Goal: Task Accomplishment & Management: Manage account settings

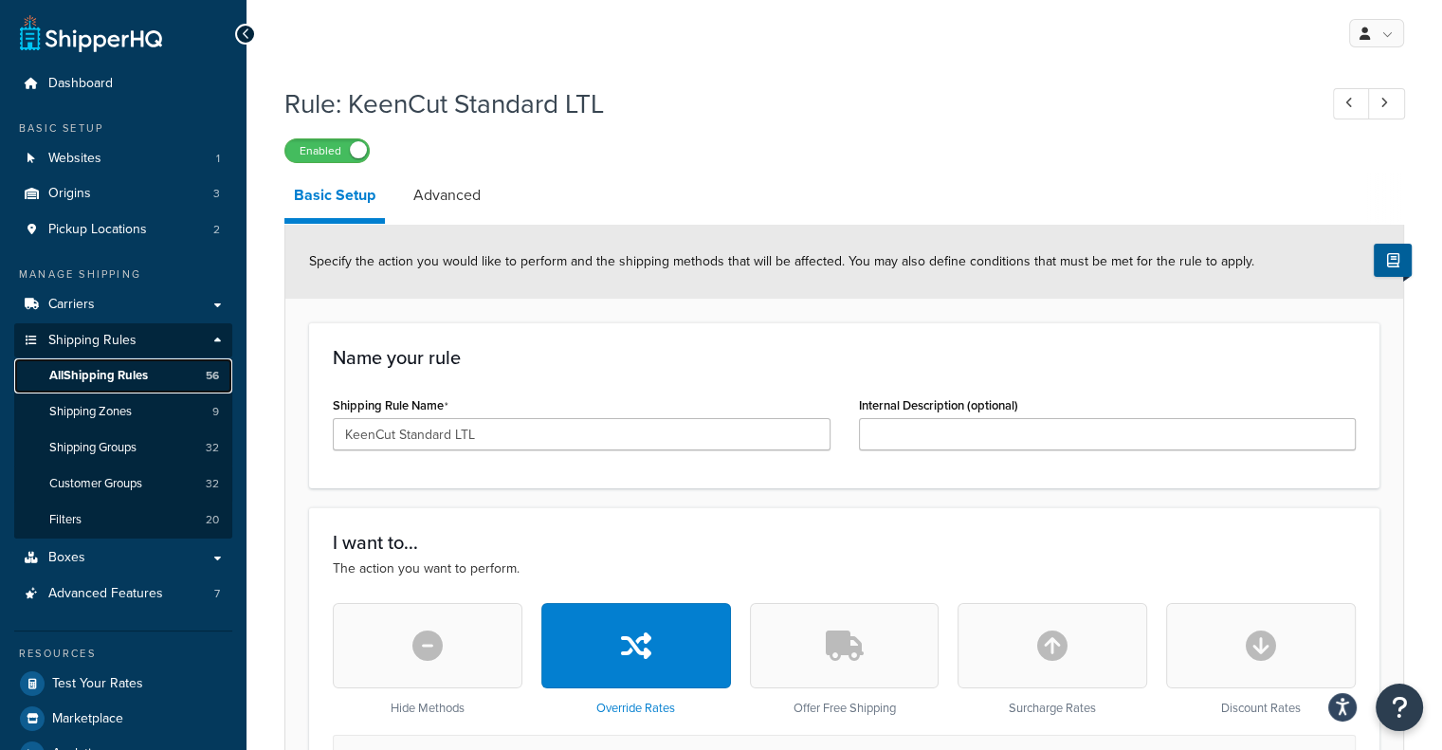
click at [139, 389] on link "All Shipping Rules 56" at bounding box center [123, 375] width 218 height 35
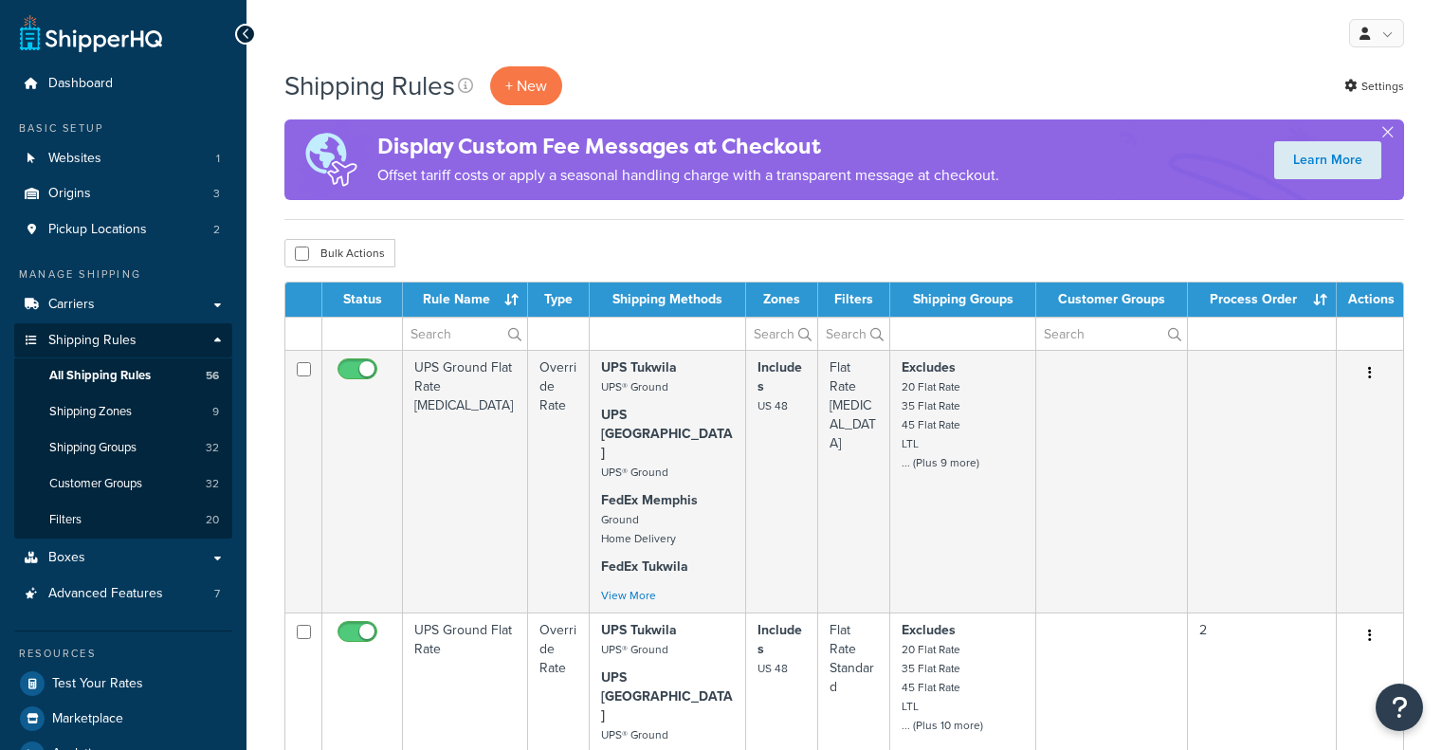
select select "1000"
click at [1068, 29] on div "My Profile Billing Global Settings Contact Us Logout" at bounding box center [843, 33] width 1195 height 66
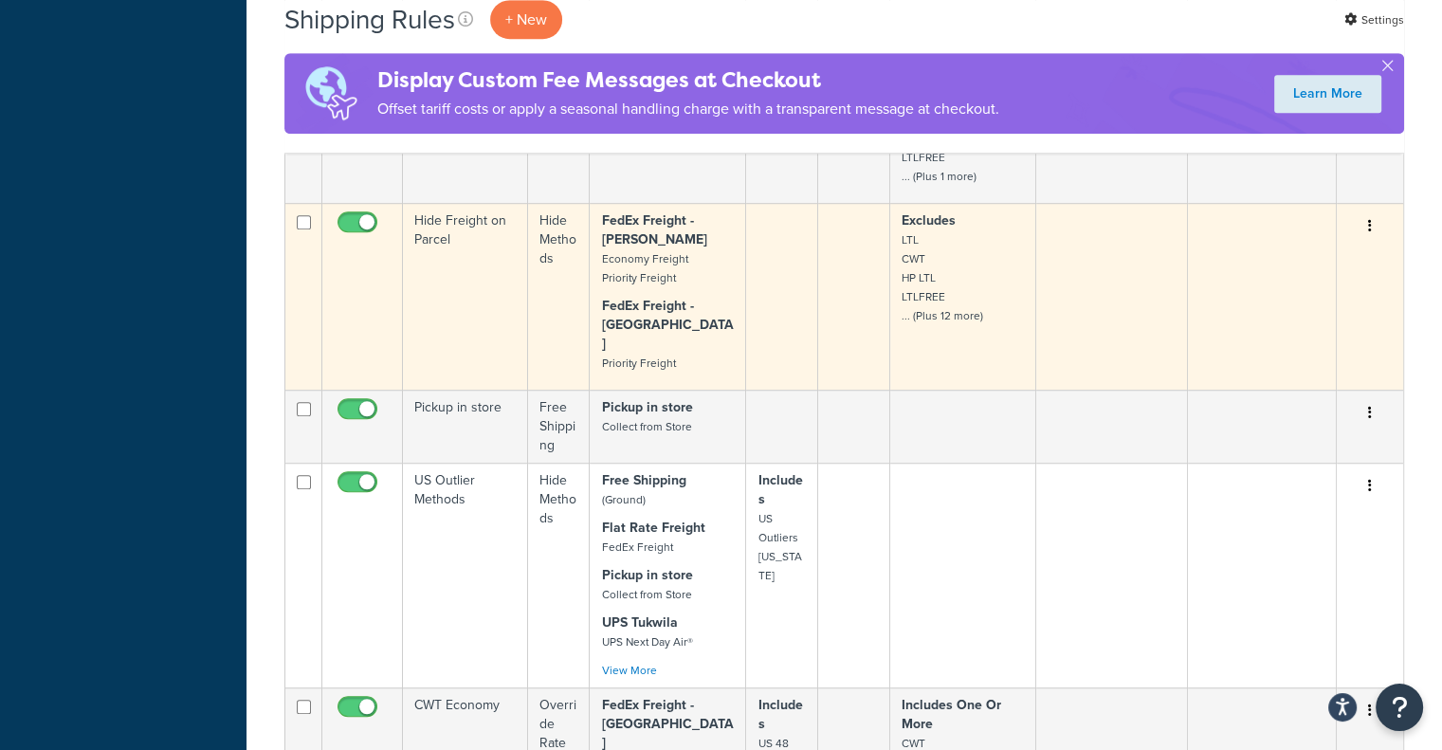
scroll to position [5752, 0]
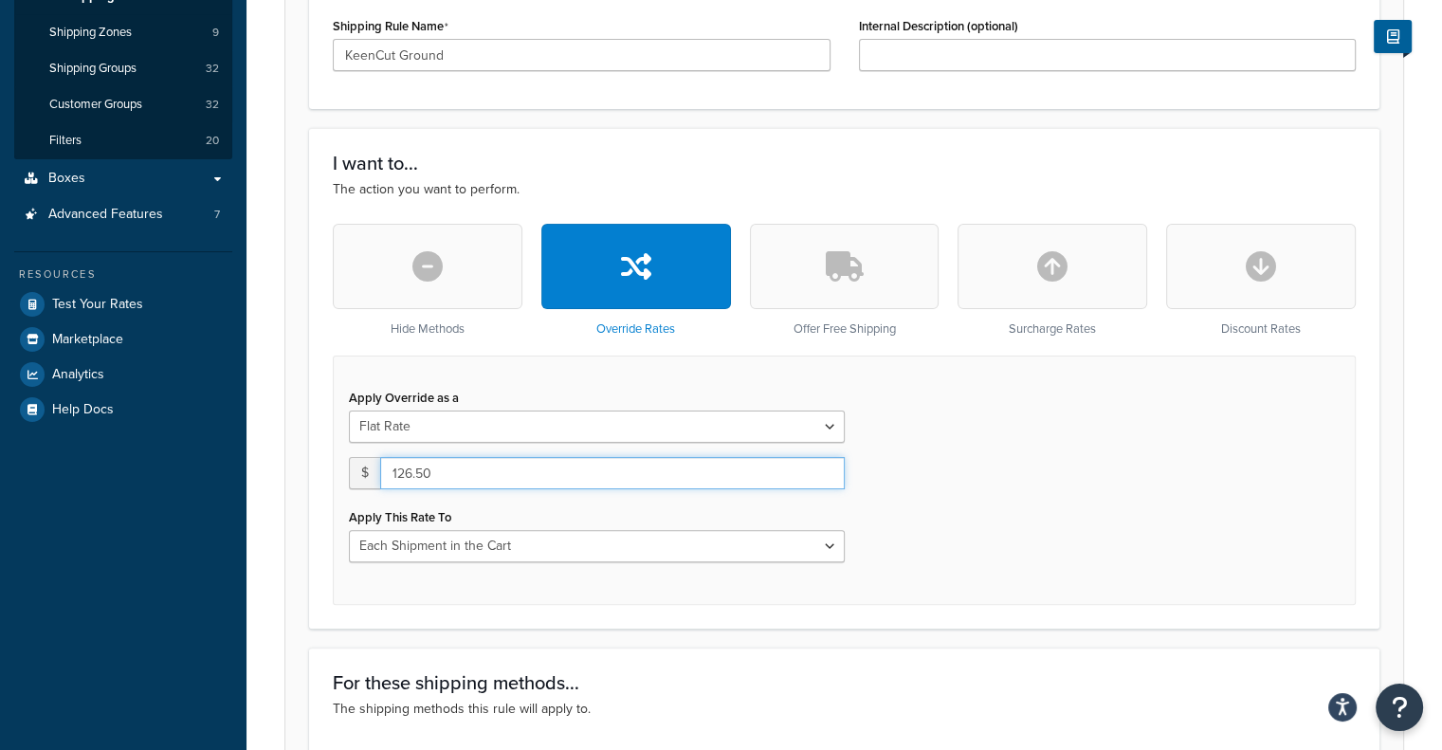
drag, startPoint x: 504, startPoint y: 481, endPoint x: 264, endPoint y: 497, distance: 241.3
click at [264, 497] on div "Rule: KeenCut Ground Enabled Basic Setup Advanced Specify the action you would …" at bounding box center [843, 696] width 1195 height 1998
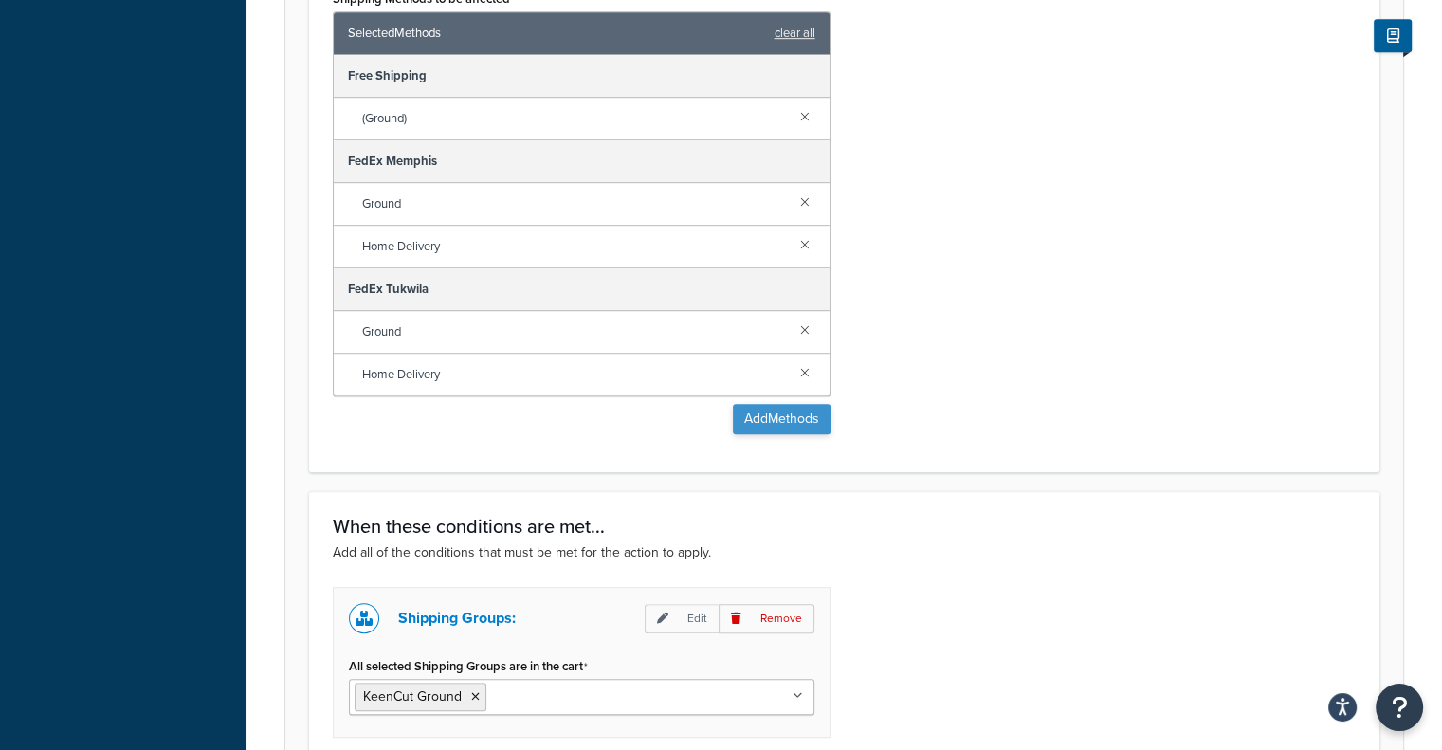
scroll to position [1369, 0]
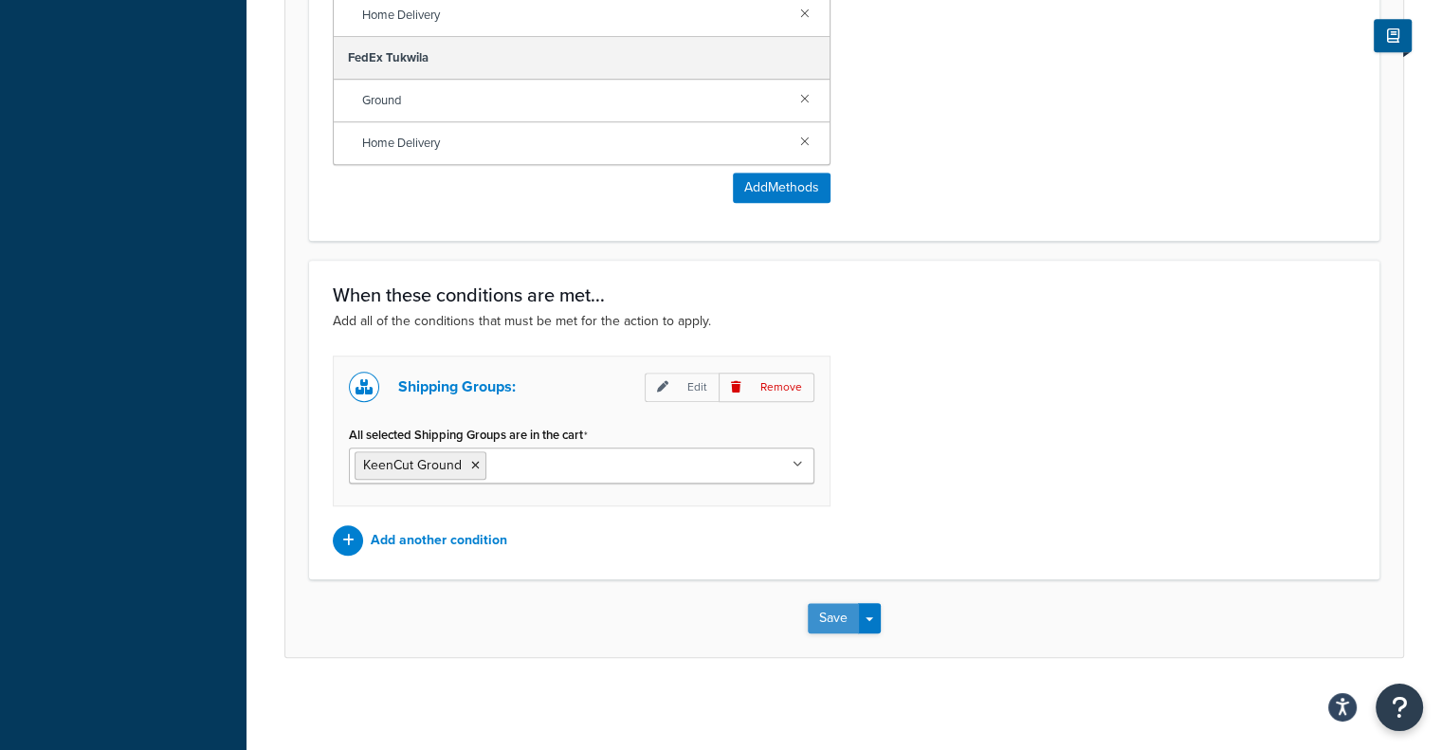
type input "150"
click at [826, 605] on button "Save" at bounding box center [833, 618] width 51 height 30
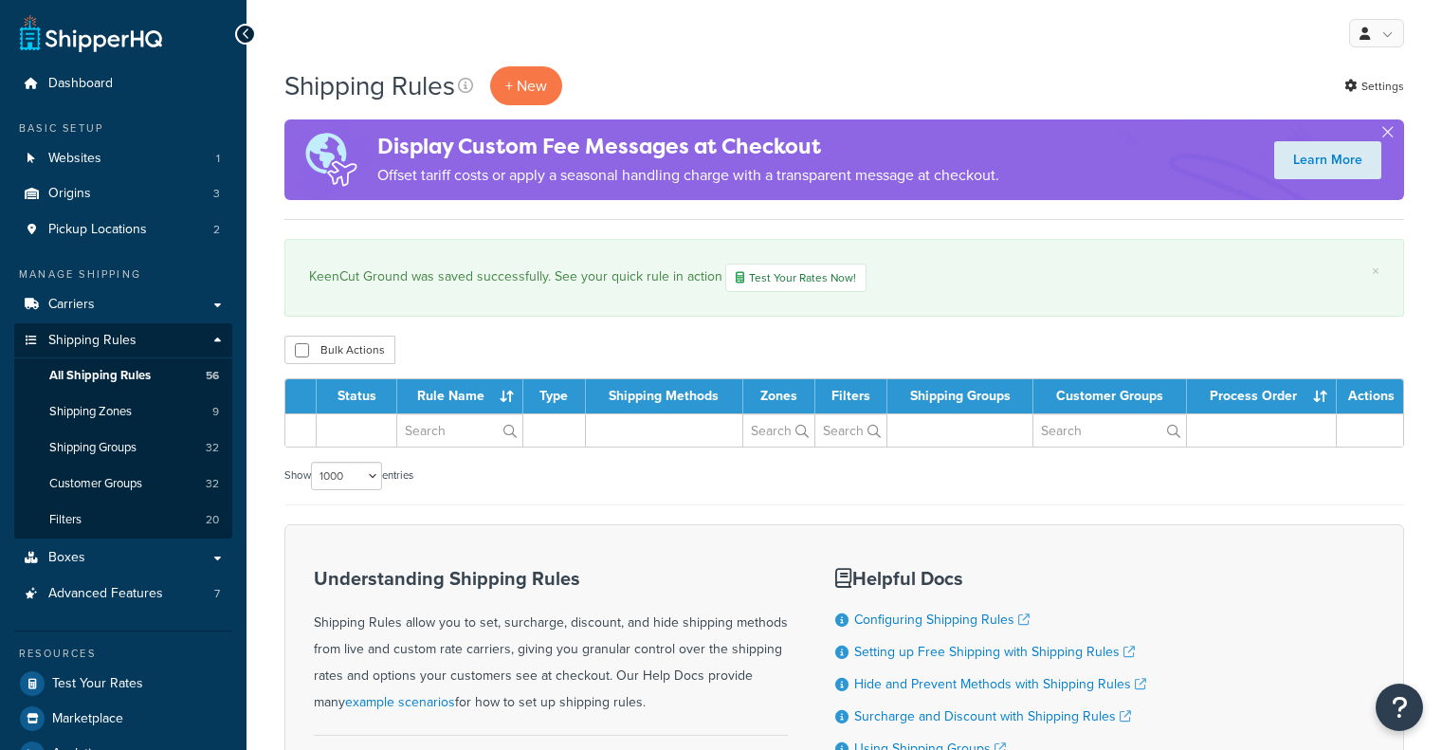
select select "1000"
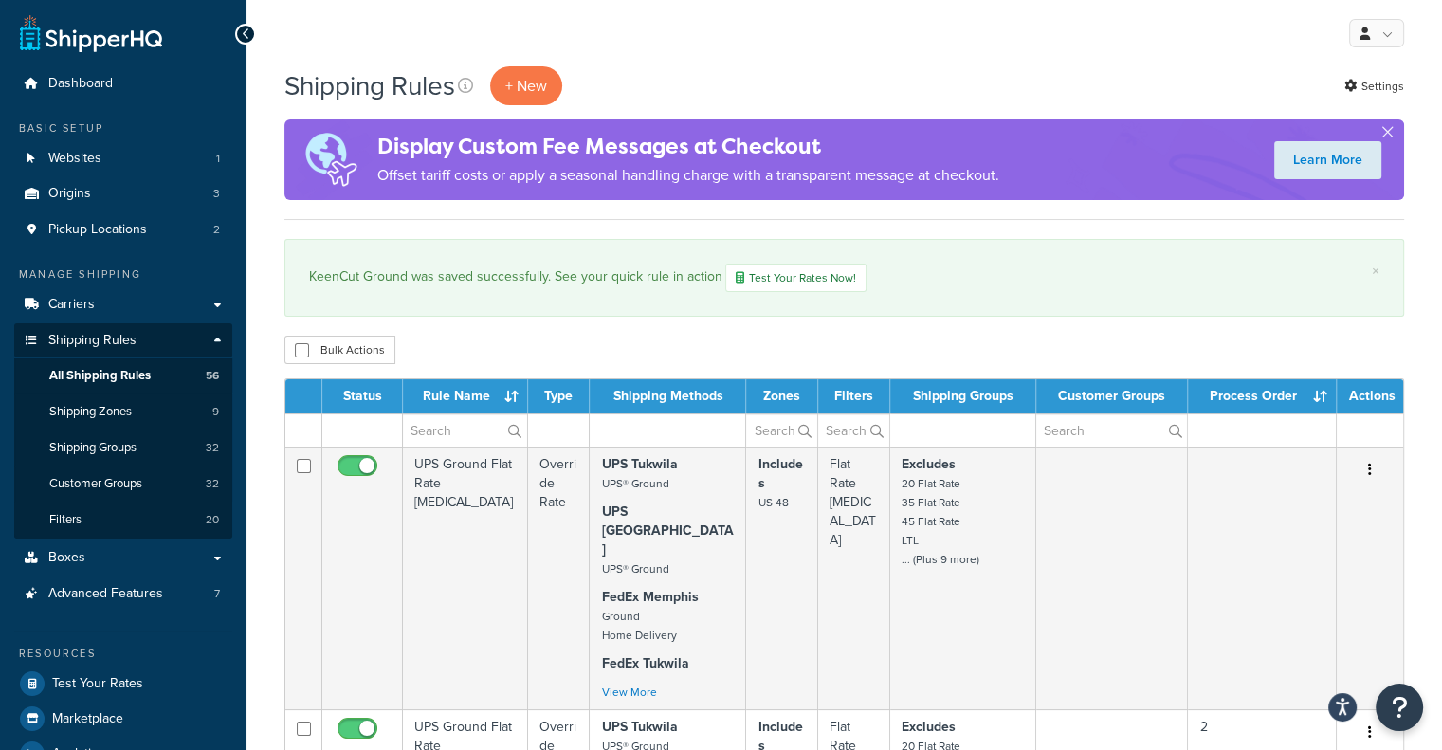
click at [1377, 301] on div "× KeenCut Ground was saved successfully. See your quick rule in action Test You…" at bounding box center [844, 278] width 1120 height 78
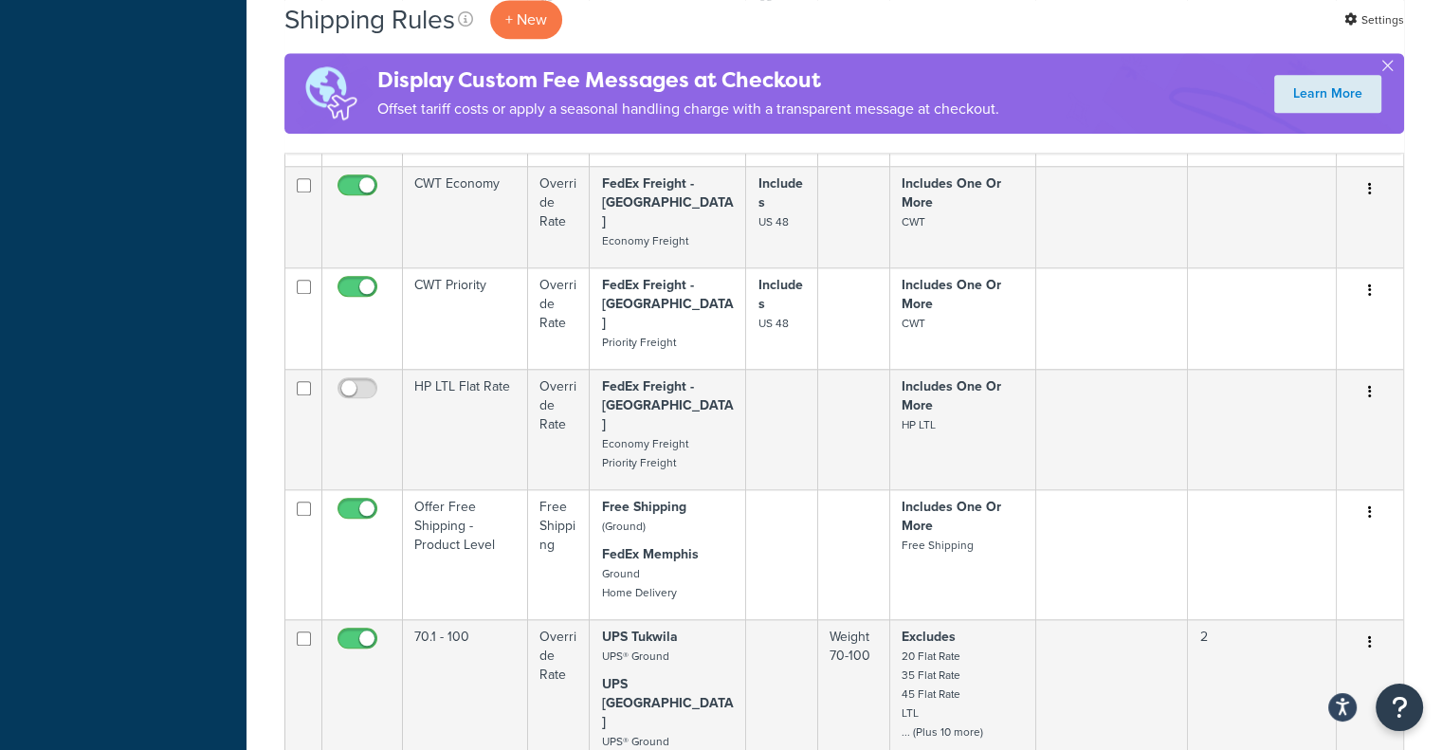
scroll to position [1896, 0]
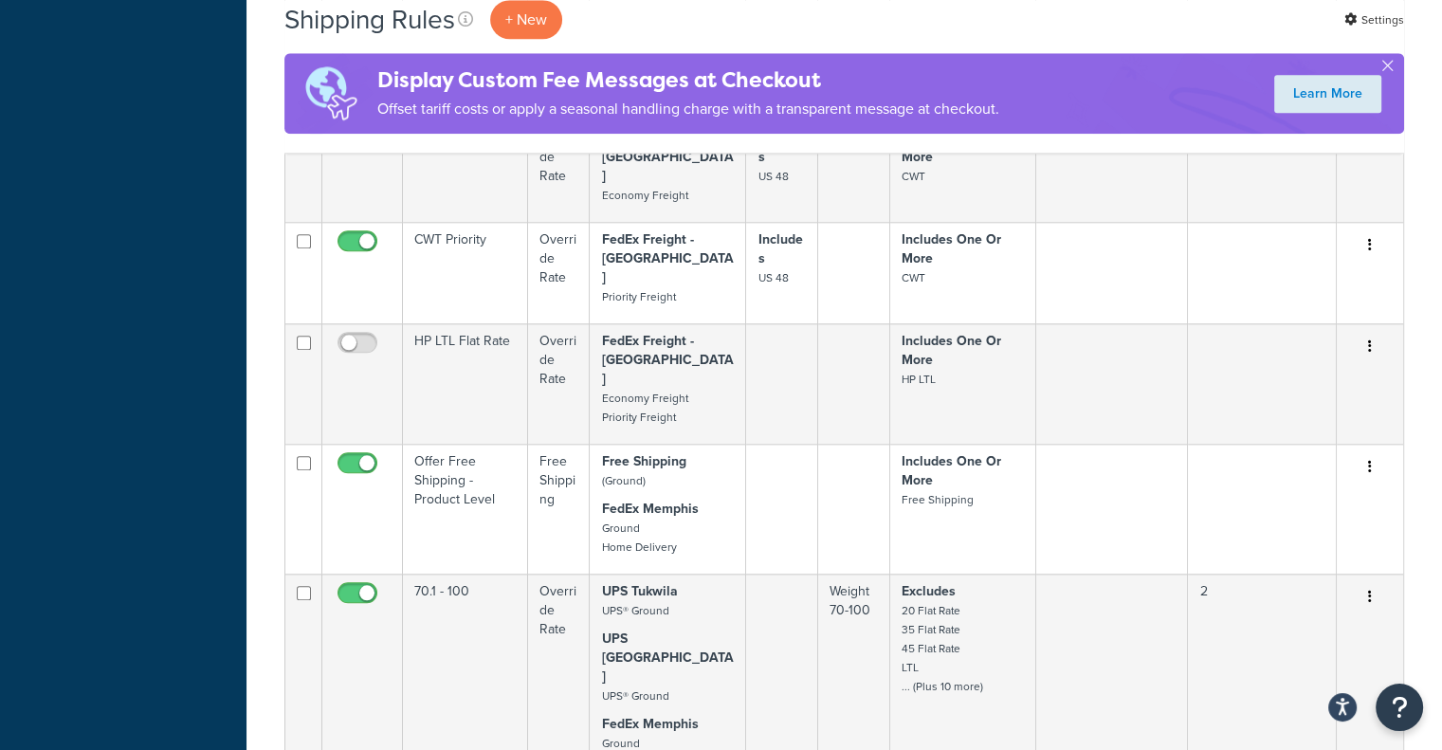
drag, startPoint x: 19, startPoint y: 280, endPoint x: 27, endPoint y: 288, distance: 11.4
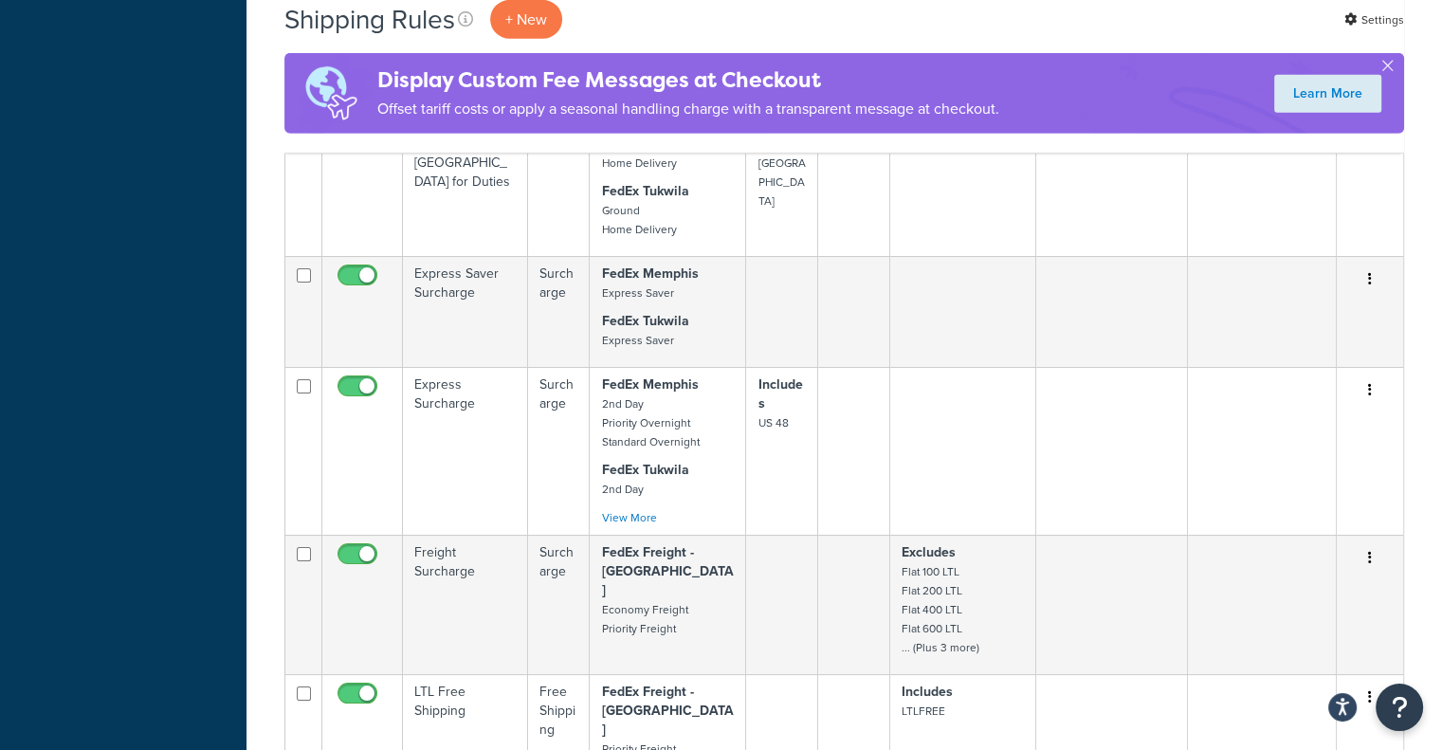
scroll to position [5783, 0]
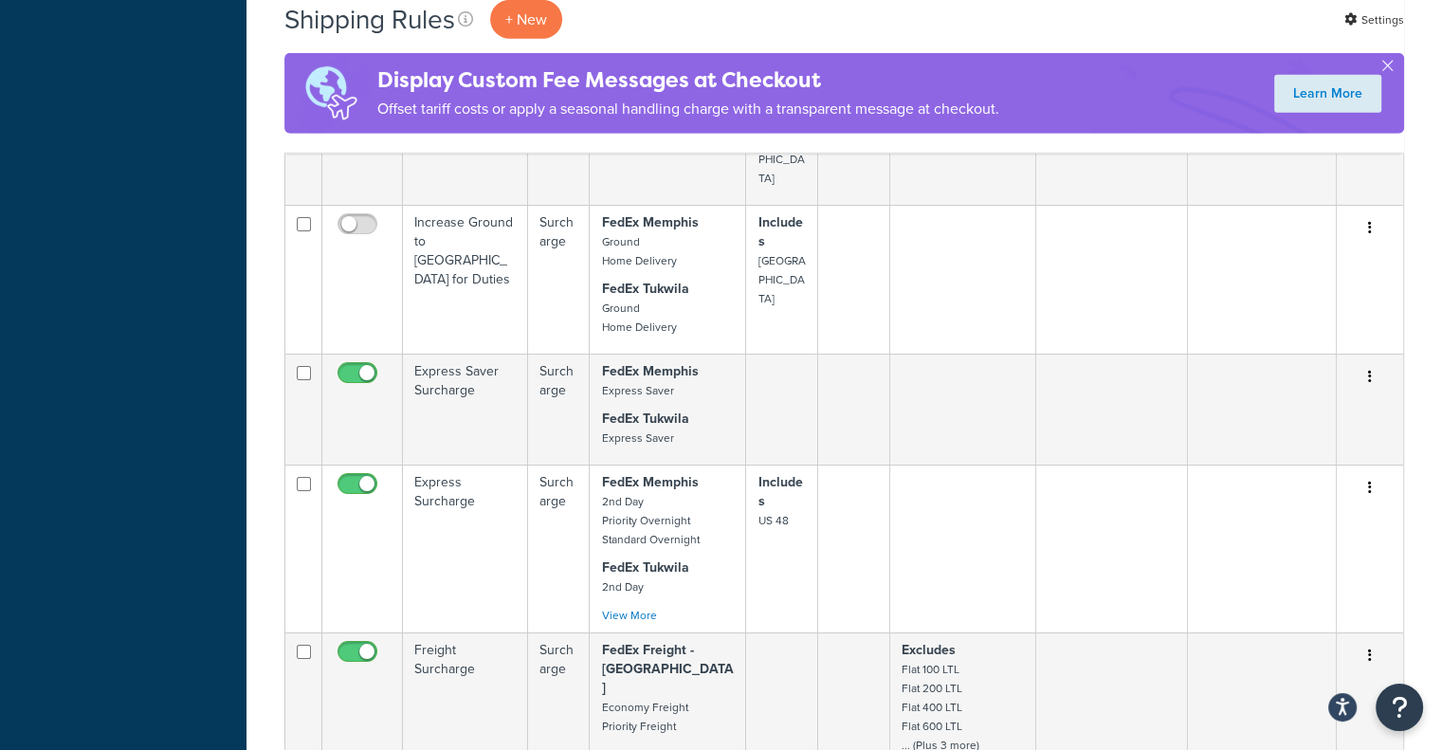
drag, startPoint x: 1367, startPoint y: 450, endPoint x: 1371, endPoint y: 475, distance: 24.9
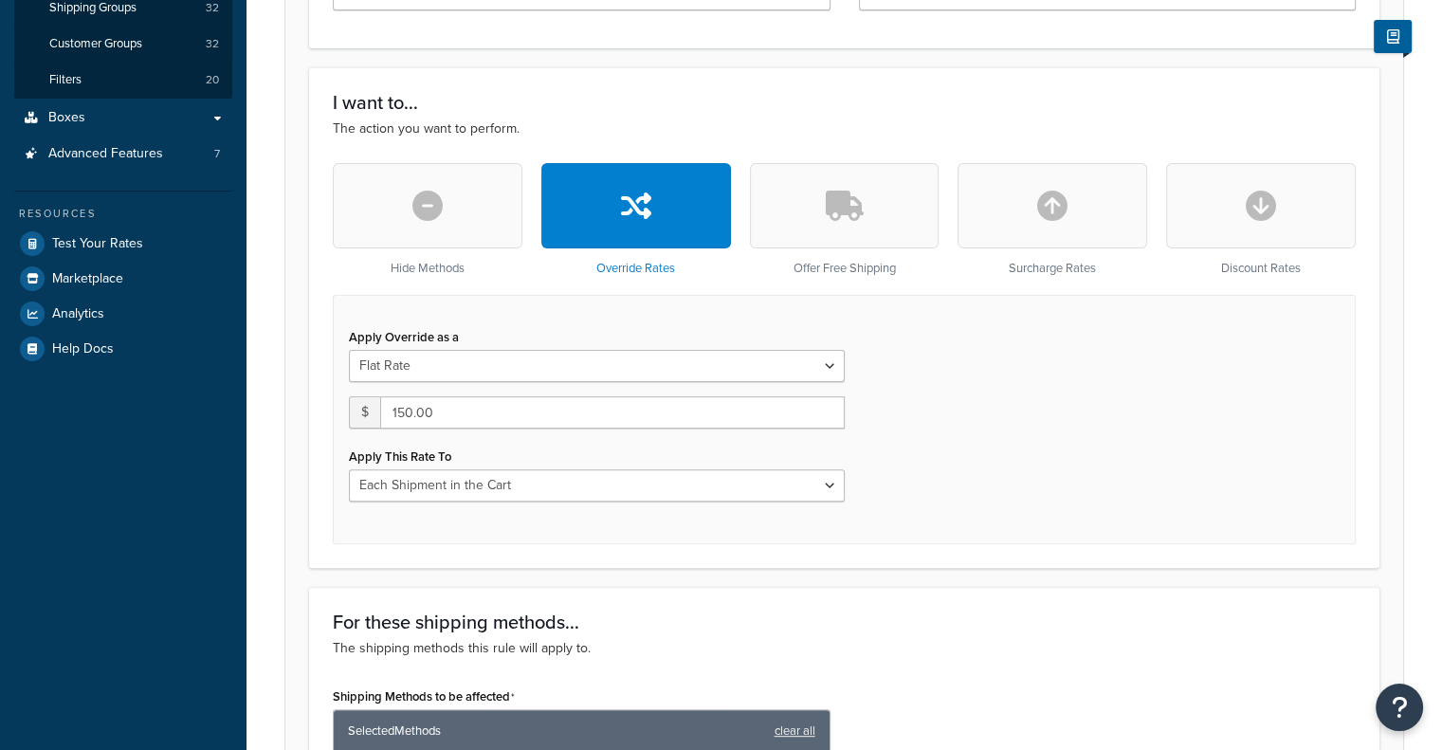
scroll to position [569, 0]
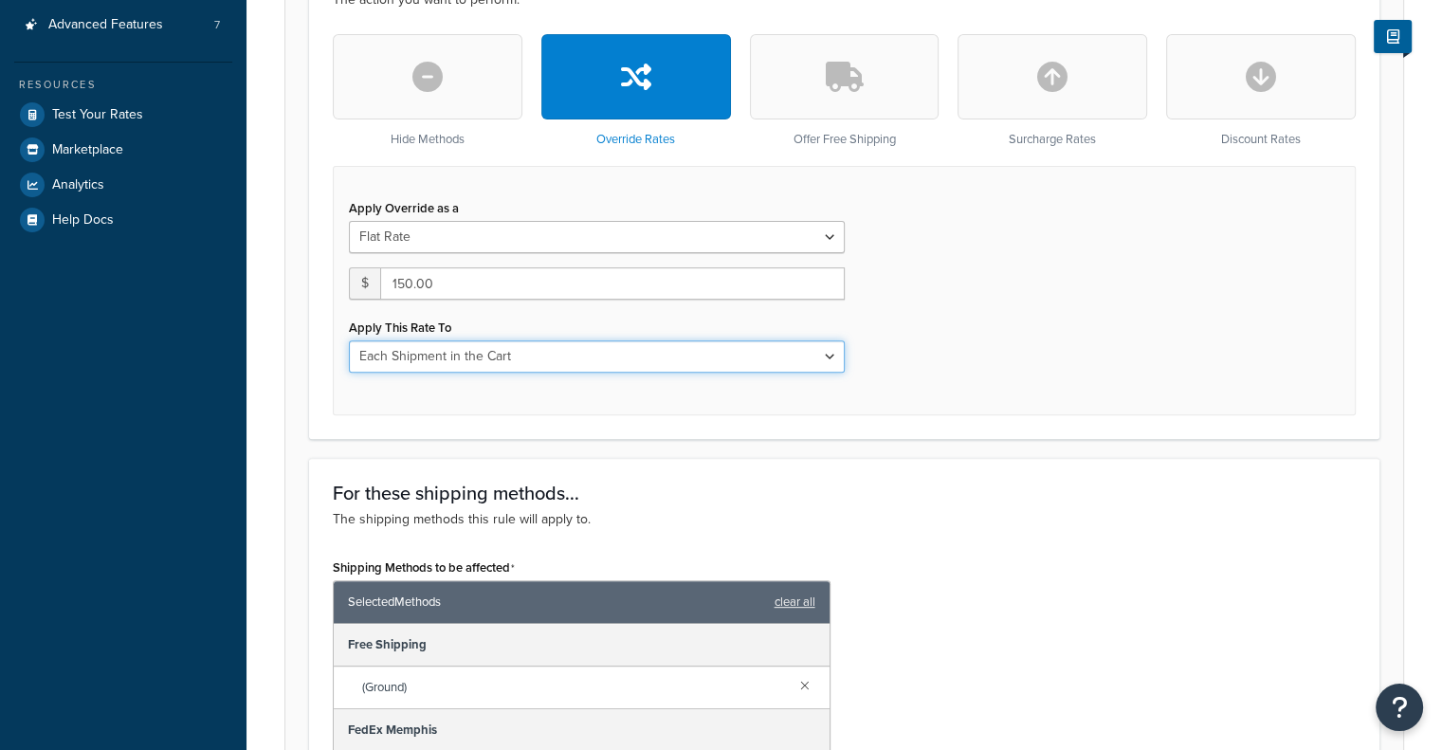
click at [611, 355] on select "Each Shipment in the Cart Each Shipping Group in the Cart Each Item within a Sh…" at bounding box center [597, 356] width 496 height 32
click at [349, 340] on select "Each Shipment in the Cart Each Shipping Group in the Cart Each Item within a Sh…" at bounding box center [597, 356] width 496 height 32
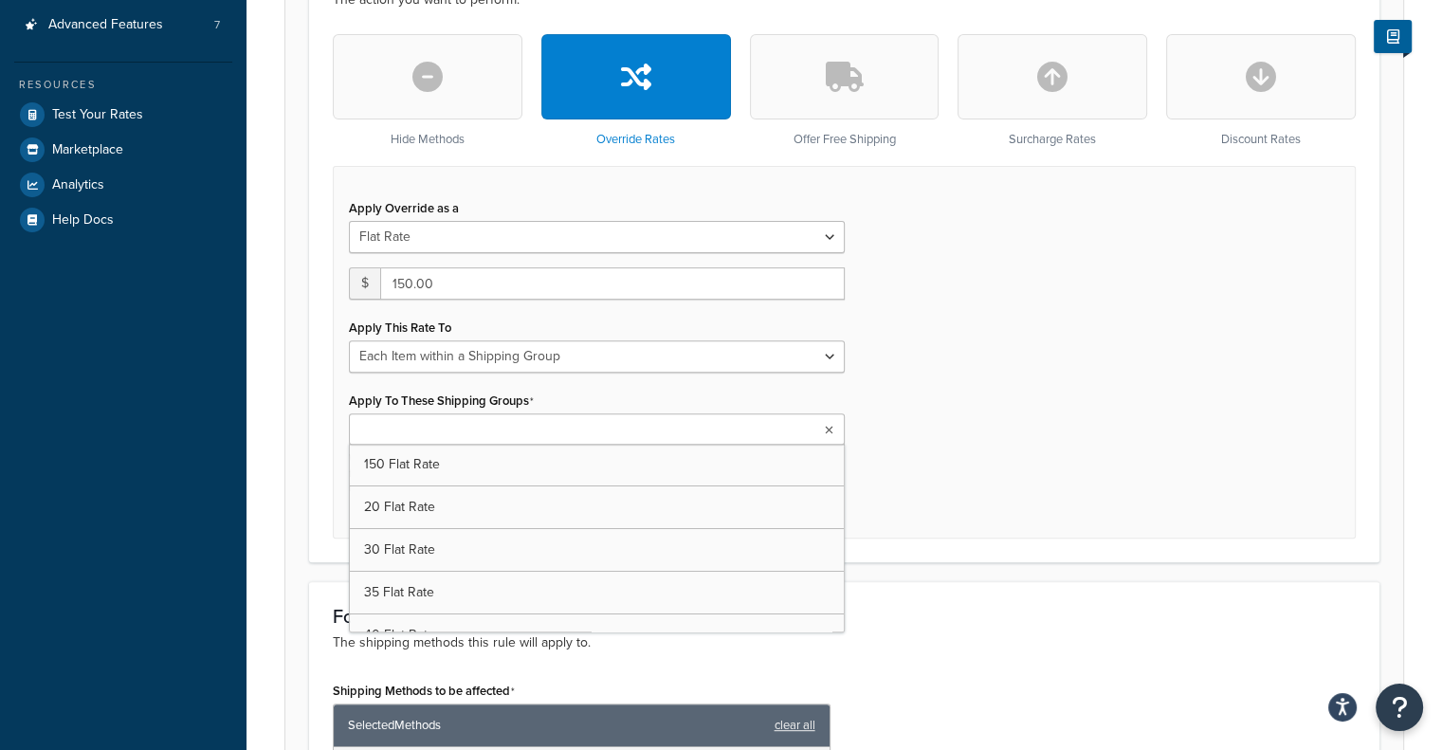
click at [738, 435] on ul at bounding box center [597, 428] width 496 height 31
click at [688, 355] on select "Each Shipment in the Cart Each Shipping Group in the Cart Each Item within a Sh…" at bounding box center [597, 356] width 496 height 32
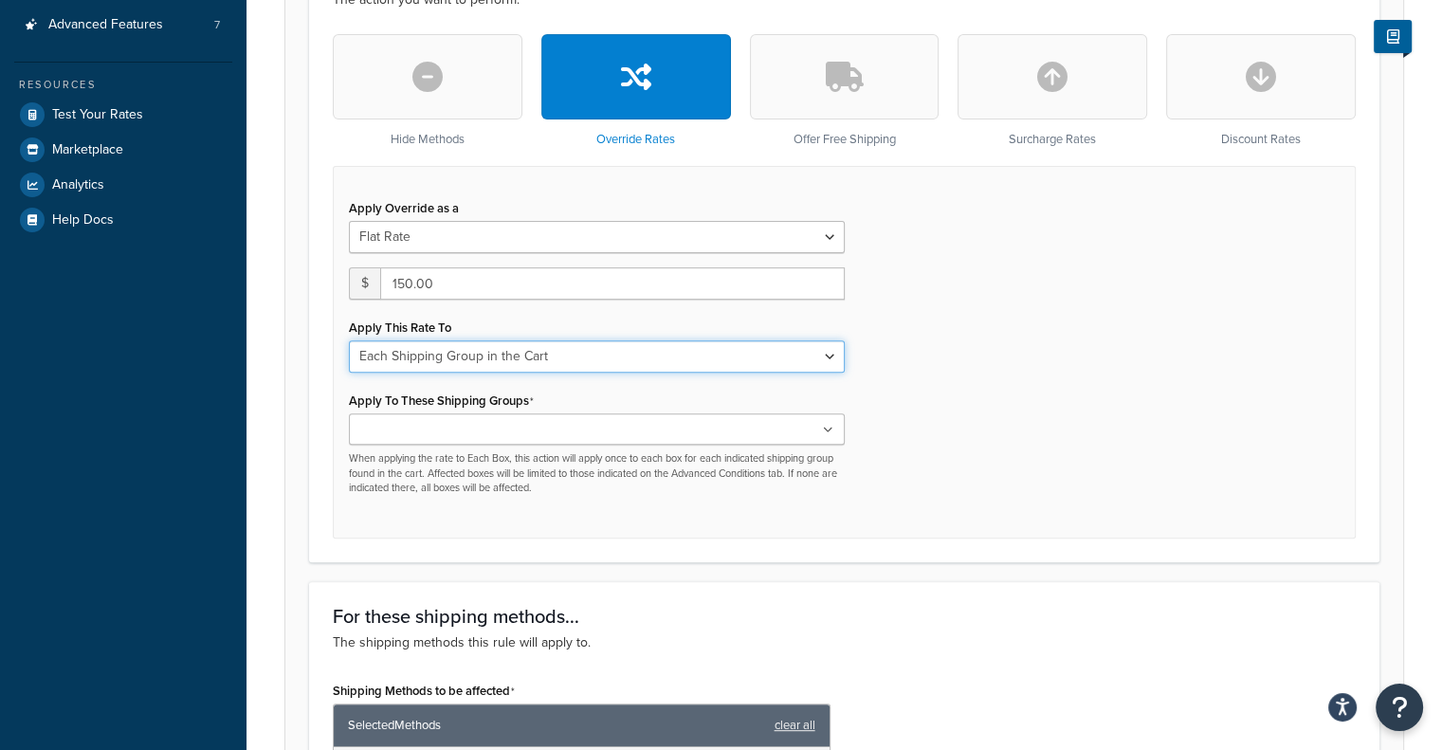
click at [349, 340] on select "Each Shipment in the Cart Each Shipping Group in the Cart Each Item within a Sh…" at bounding box center [597, 356] width 496 height 32
click at [665, 363] on select "Each Shipment in the Cart Each Shipping Group in the Cart Each Item within a Sh…" at bounding box center [597, 356] width 496 height 32
click at [349, 340] on select "Each Shipment in the Cart Each Shipping Group in the Cart Each Item within a Sh…" at bounding box center [597, 356] width 496 height 32
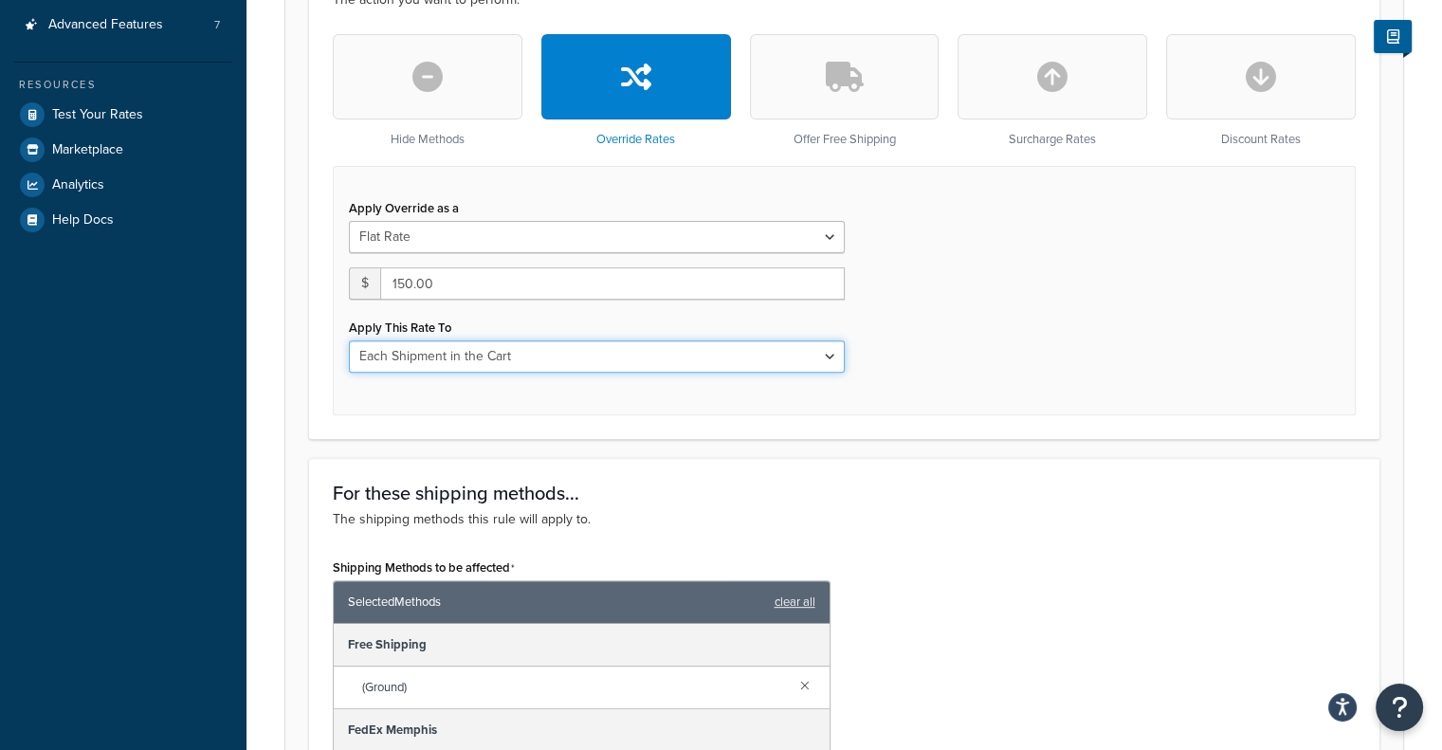
click at [655, 359] on select "Each Shipment in the Cart Each Shipping Group in the Cart Each Item within a Sh…" at bounding box center [597, 356] width 496 height 32
click at [349, 340] on select "Each Shipment in the Cart Each Shipping Group in the Cart Each Item within a Sh…" at bounding box center [597, 356] width 496 height 32
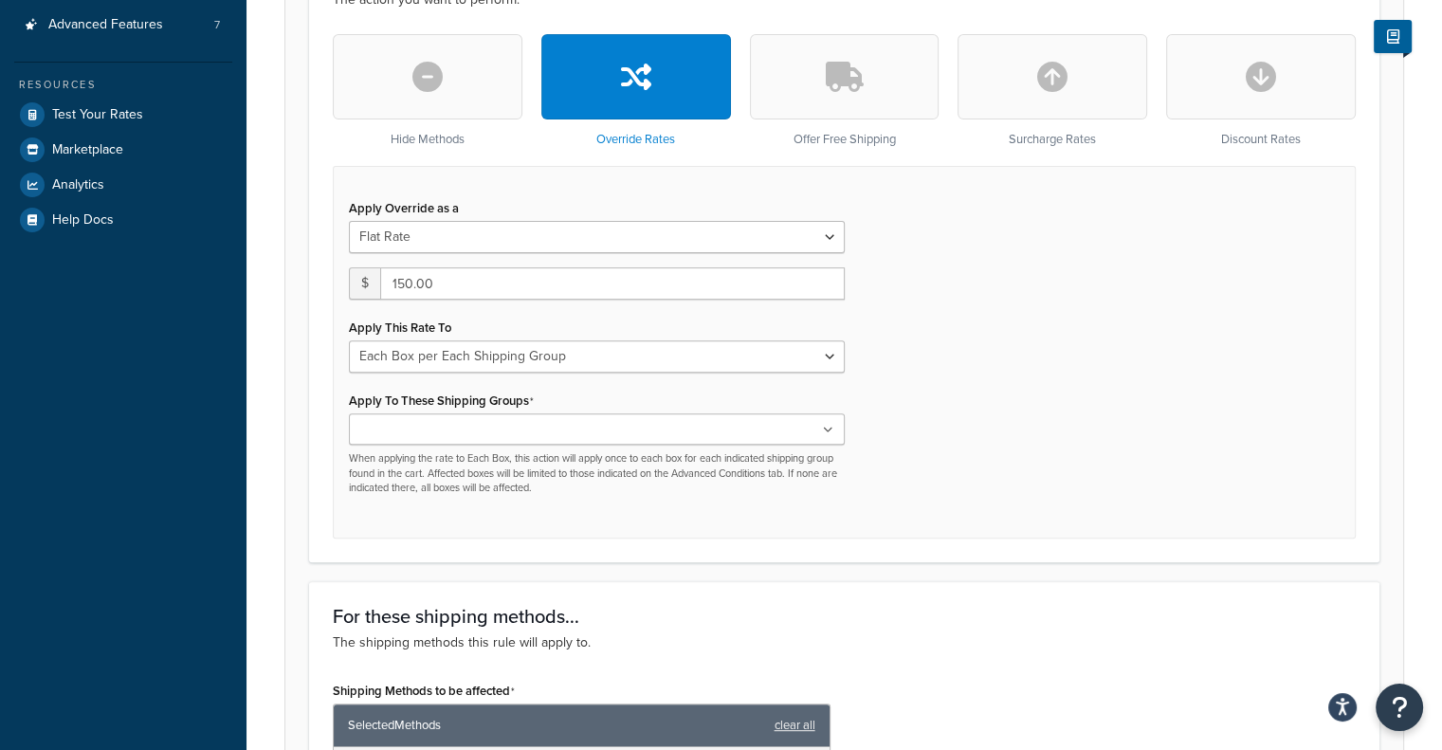
click at [642, 423] on ul at bounding box center [597, 428] width 496 height 31
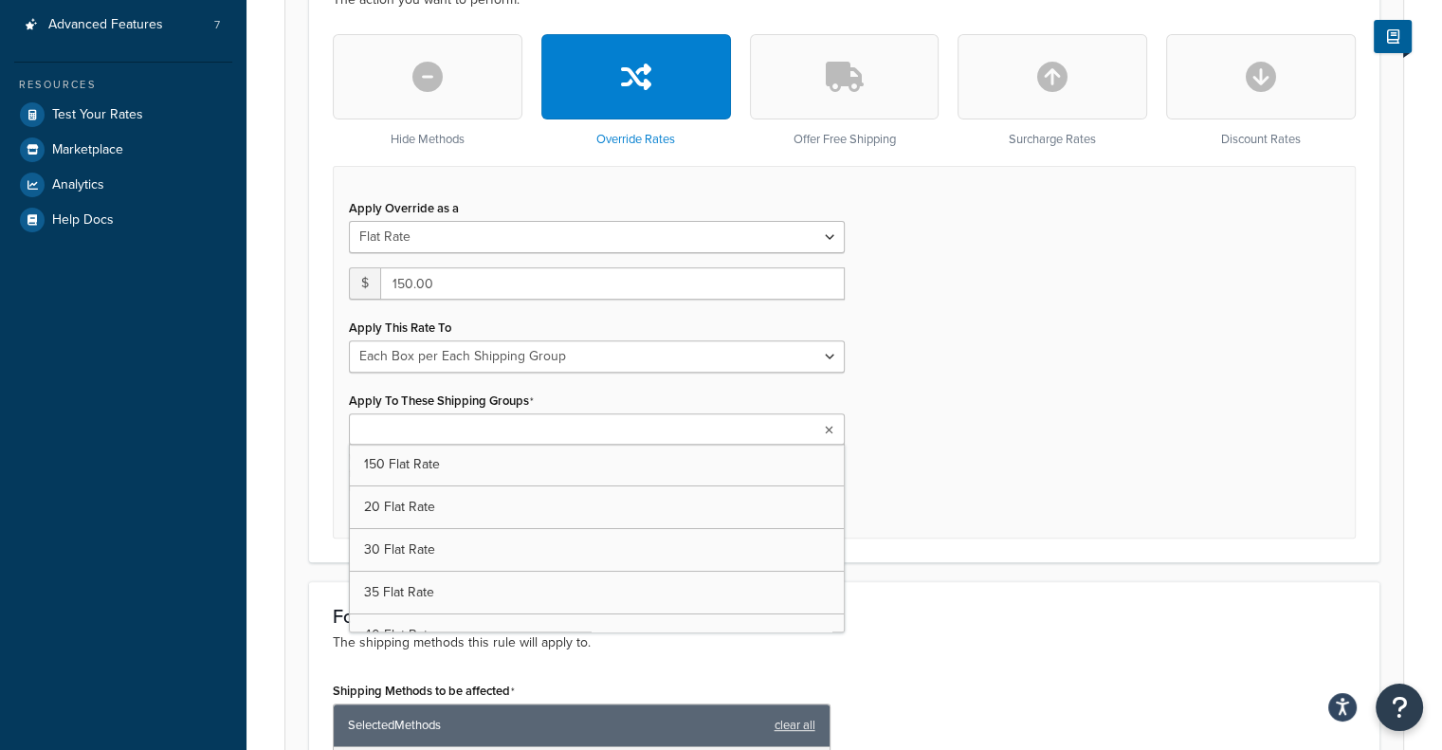
click at [915, 452] on div "Apply Override as a Flat Rate Percentage Flat Rate & Percentage $ 150.00 Apply …" at bounding box center [844, 352] width 1023 height 372
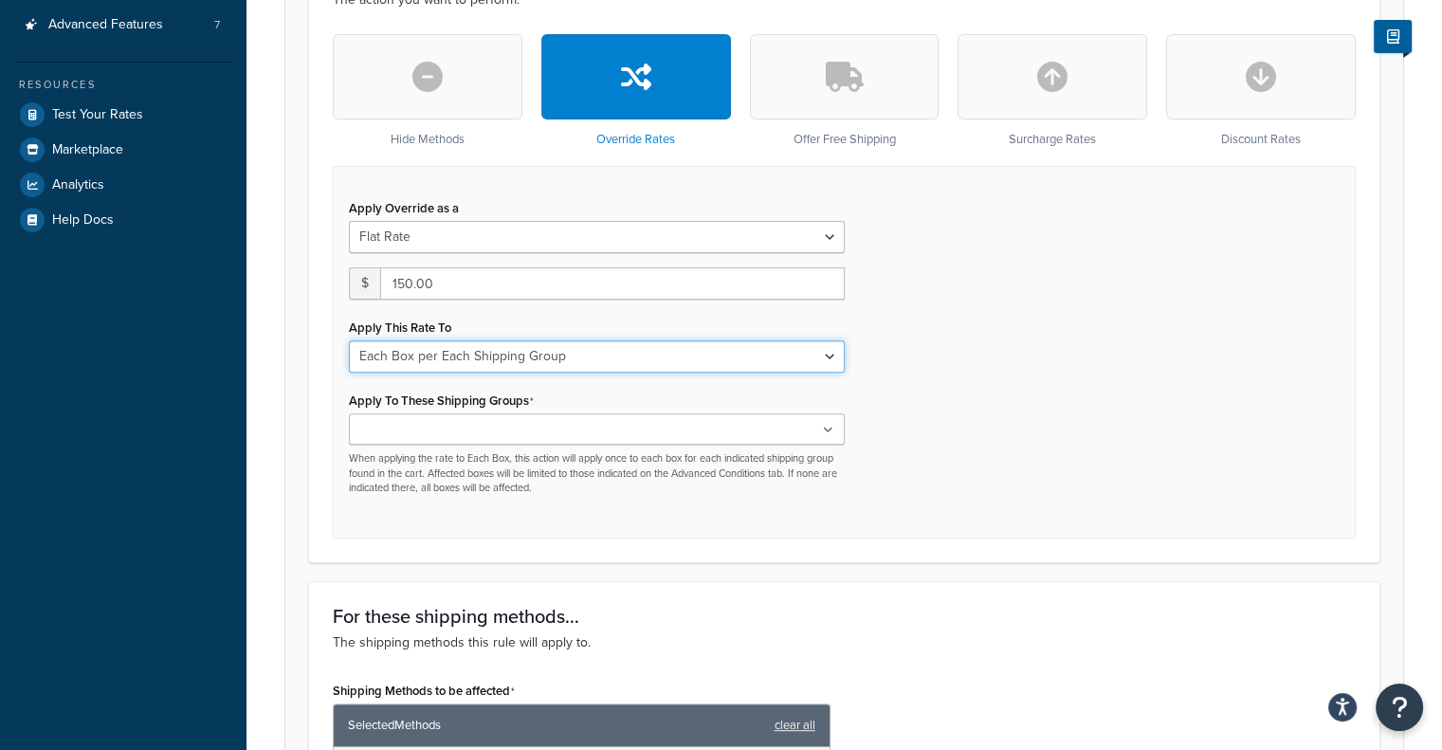
click at [671, 357] on select "Each Shipment in the Cart Each Shipping Group in the Cart Each Item within a Sh…" at bounding box center [597, 356] width 496 height 32
select select "ITEM"
click at [349, 340] on select "Each Shipment in the Cart Each Shipping Group in the Cart Each Item within a Sh…" at bounding box center [597, 356] width 496 height 32
click at [626, 428] on ul at bounding box center [597, 428] width 496 height 31
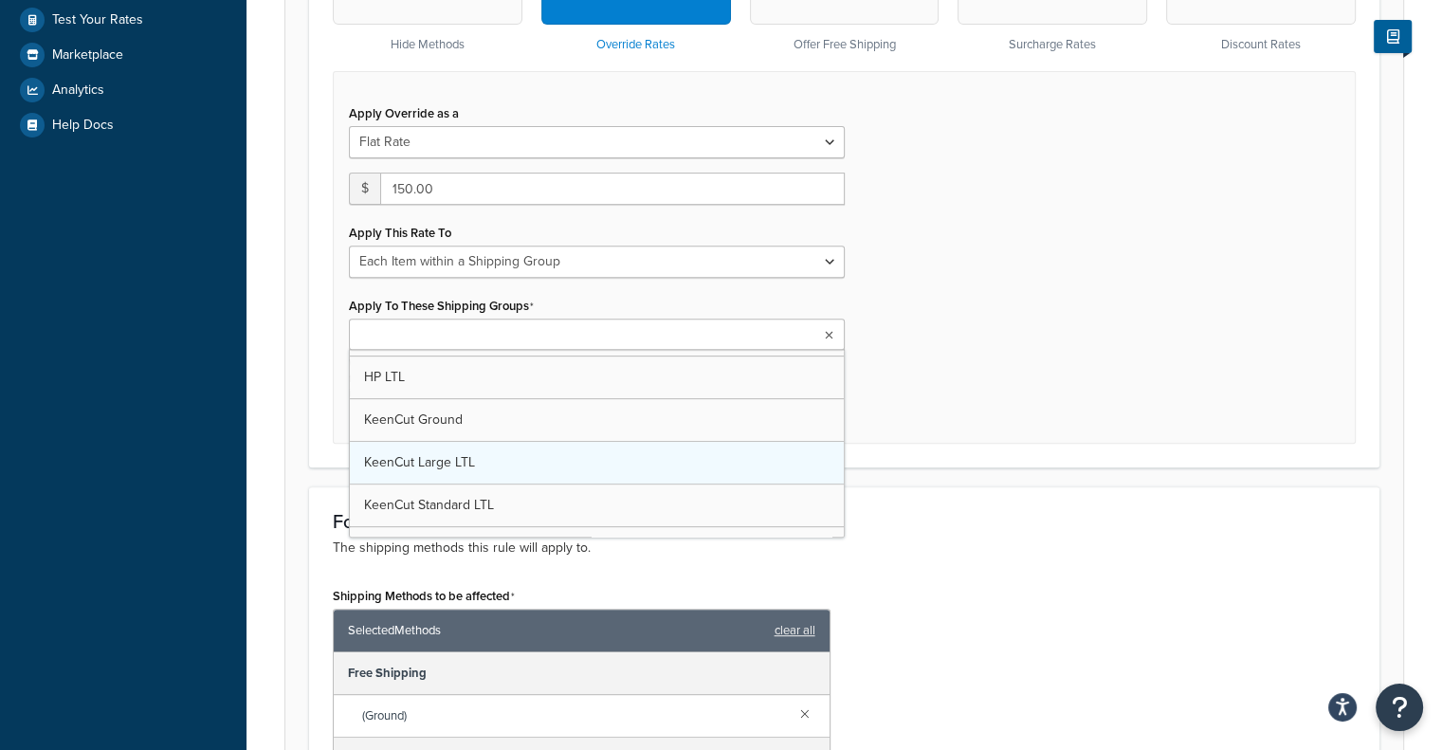
scroll to position [885, 0]
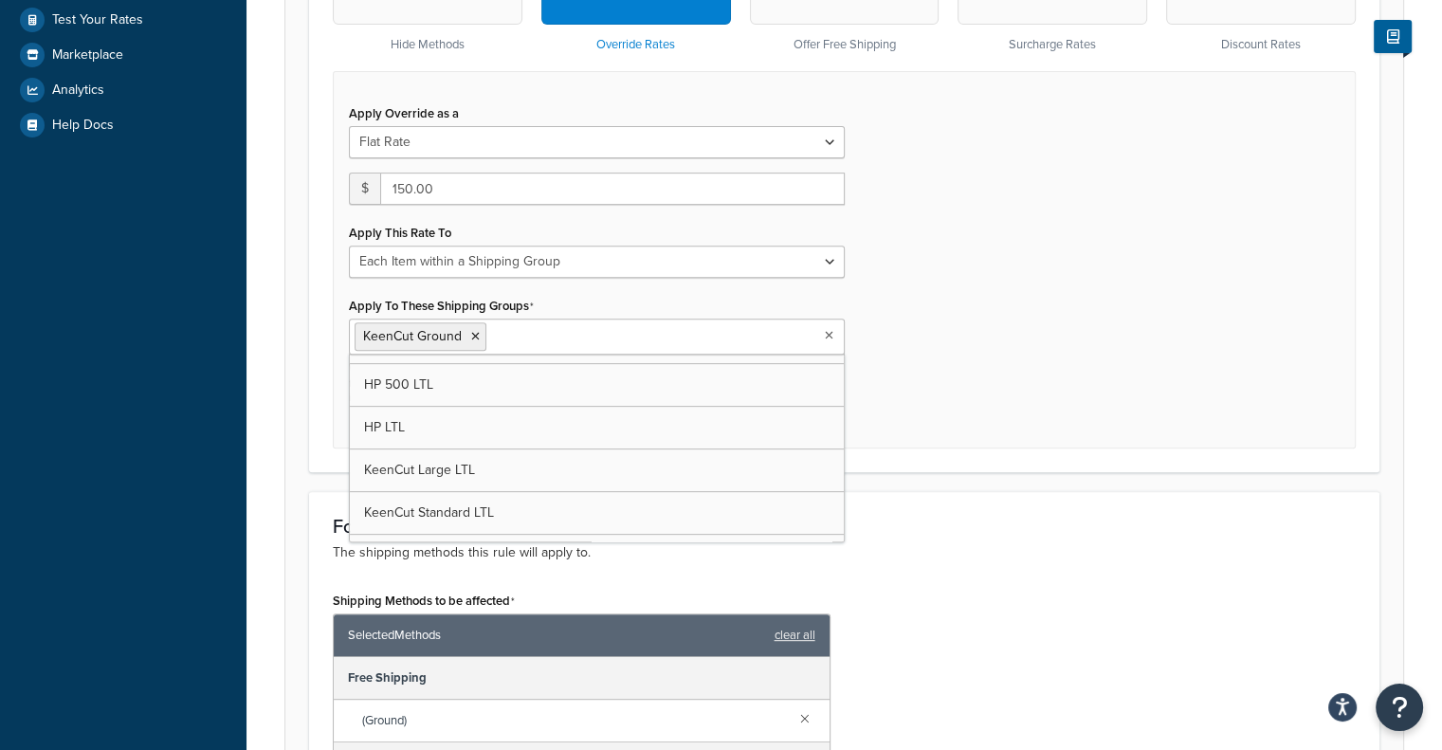
click at [1048, 461] on div "I want to... The action you want to perform. Hide Methods Override Rates Offer …" at bounding box center [844, 158] width 1070 height 628
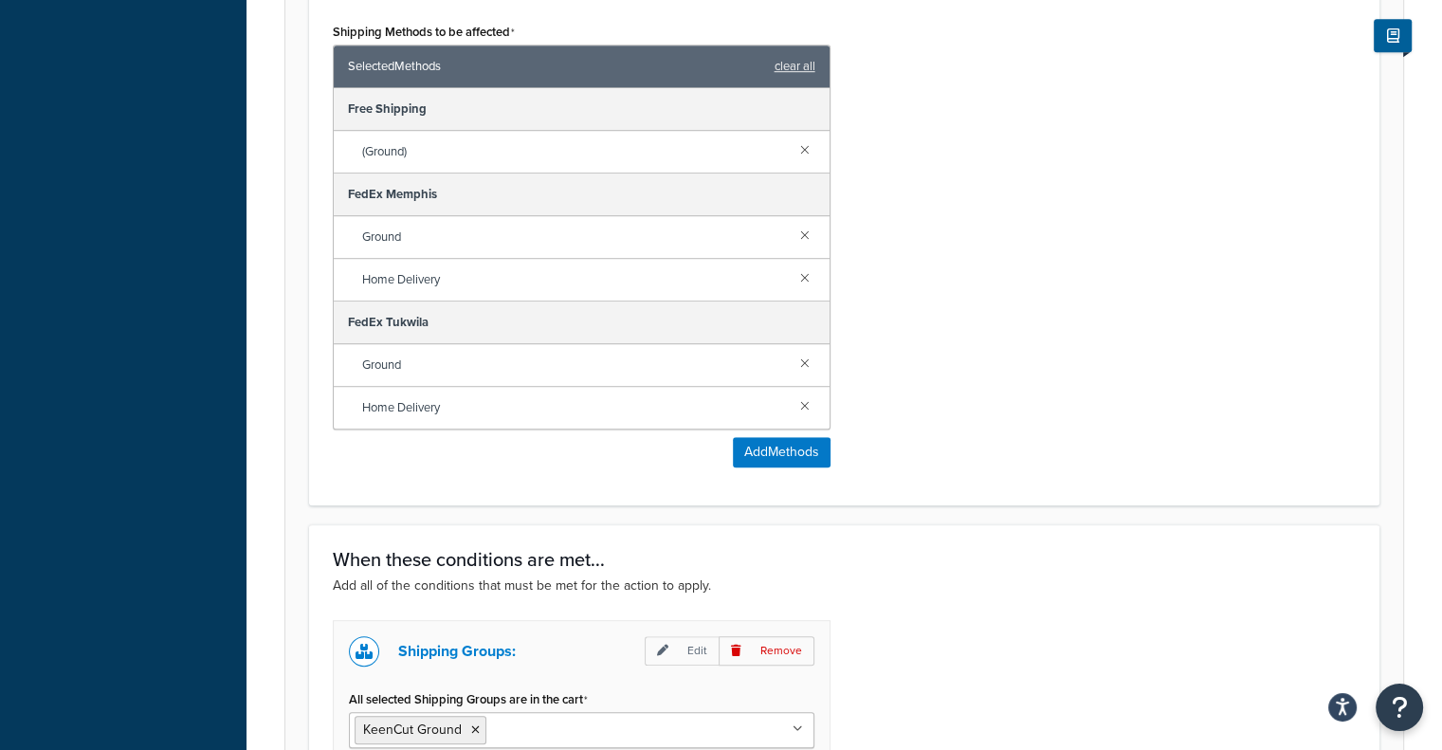
scroll to position [1495, 0]
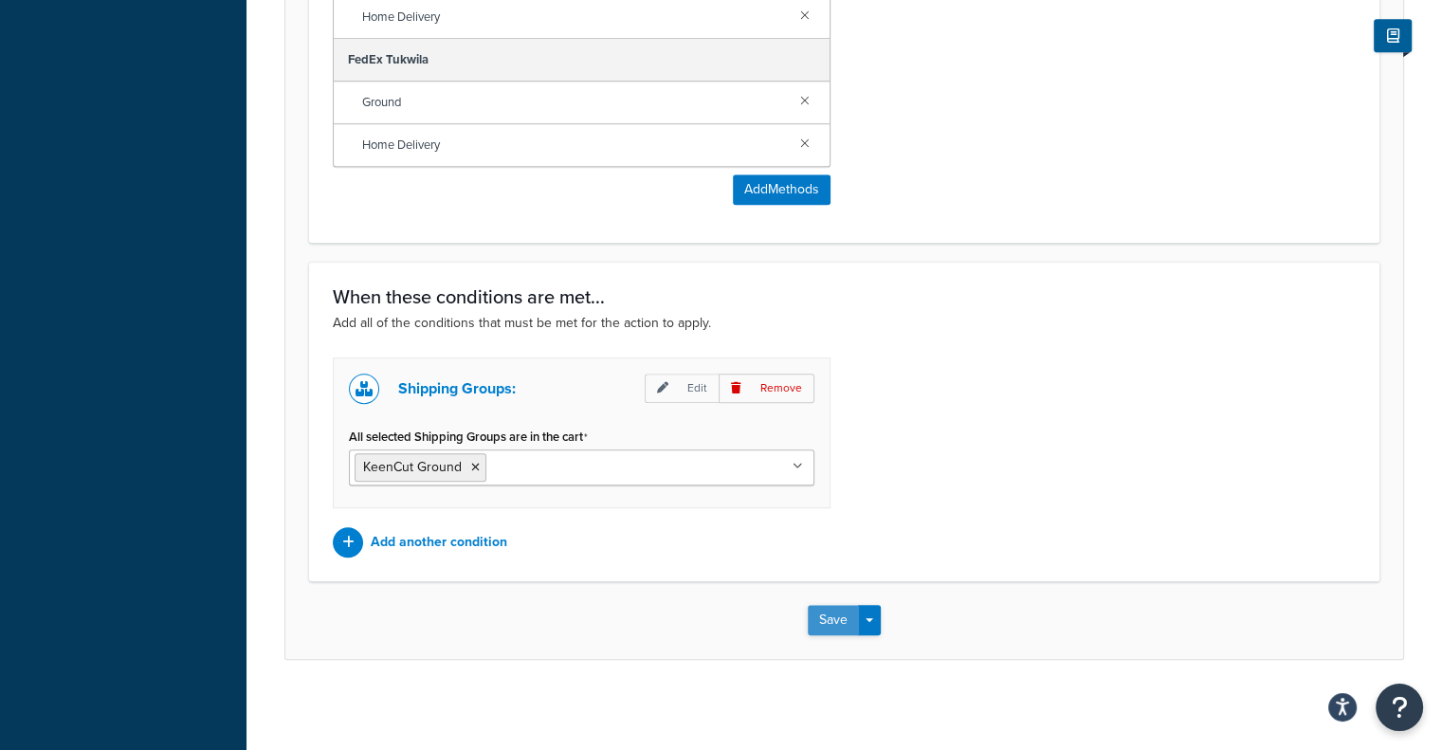
click at [840, 607] on button "Save" at bounding box center [833, 620] width 51 height 30
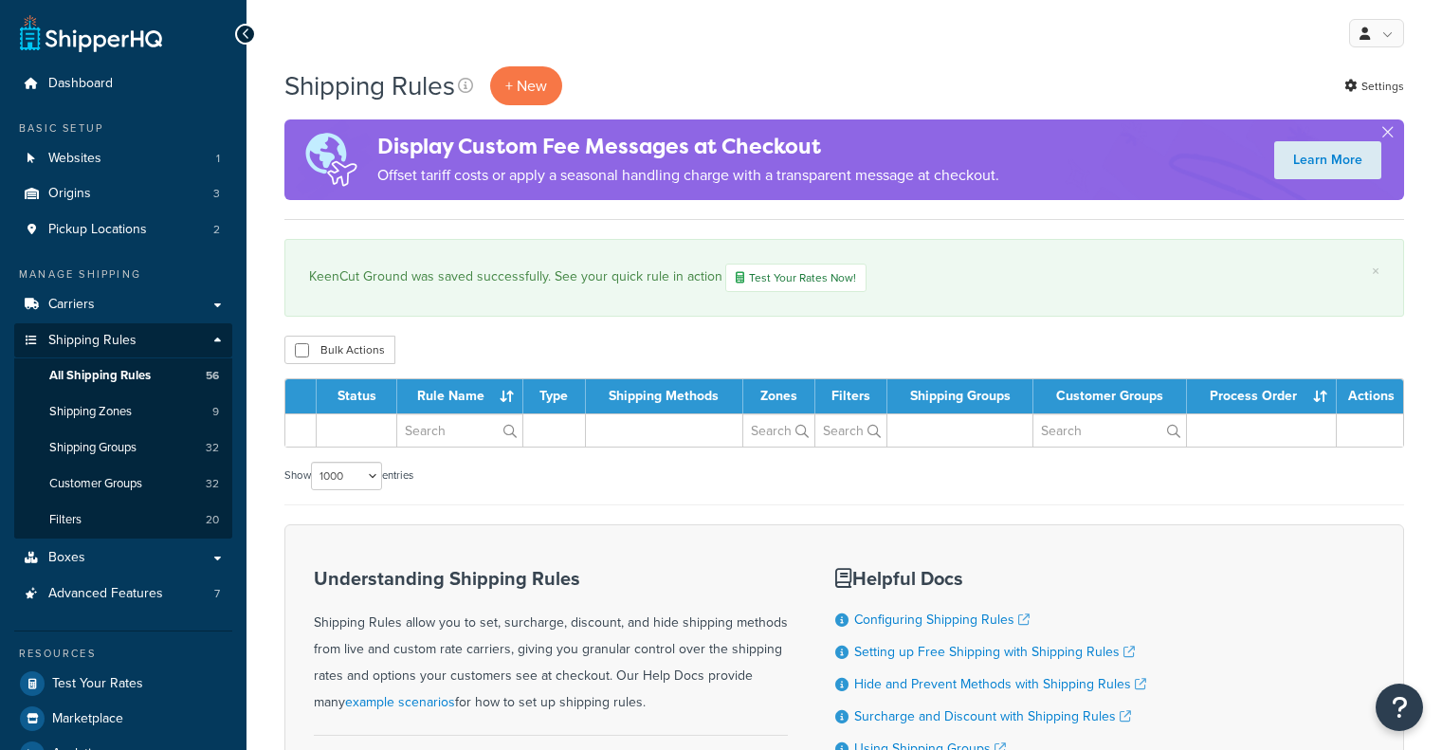
select select "1000"
